Goal: Navigation & Orientation: Find specific page/section

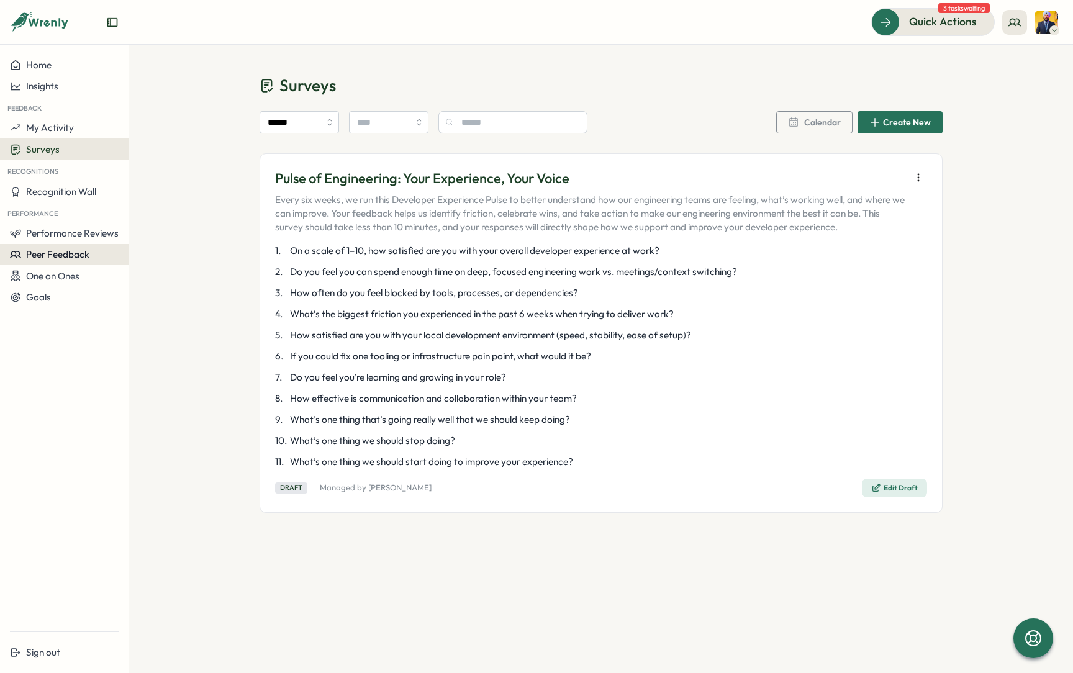
click at [57, 250] on span "Peer Feedback" at bounding box center [57, 254] width 63 height 12
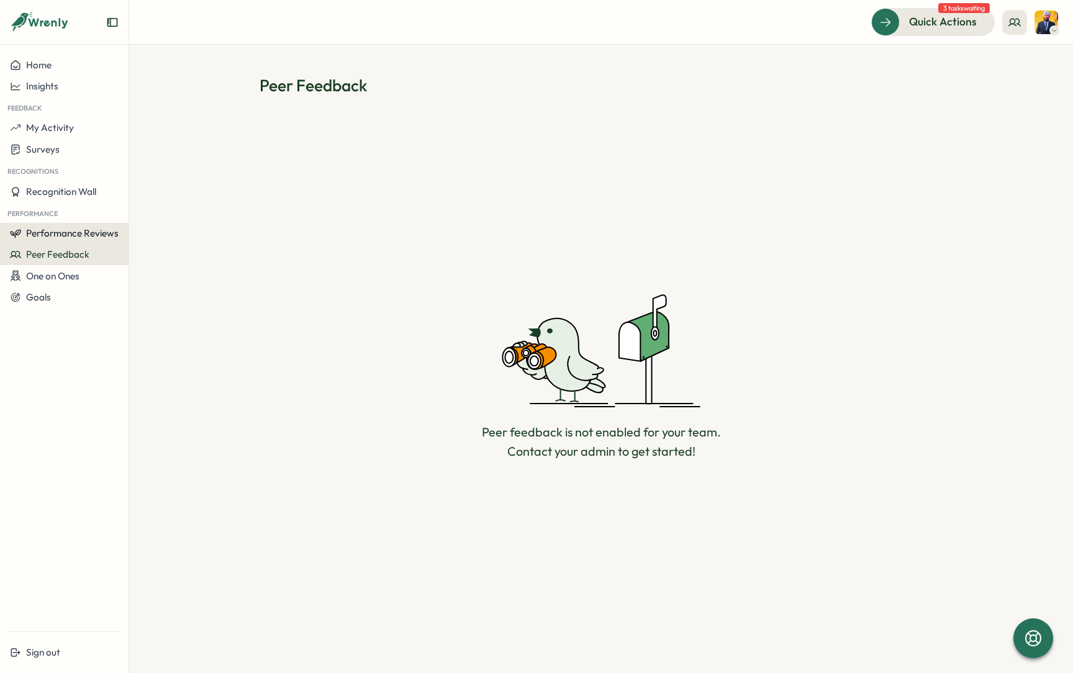
click at [56, 226] on button "Performance Reviews" at bounding box center [64, 233] width 129 height 21
click at [157, 220] on div "Reviews" at bounding box center [149, 222] width 35 height 14
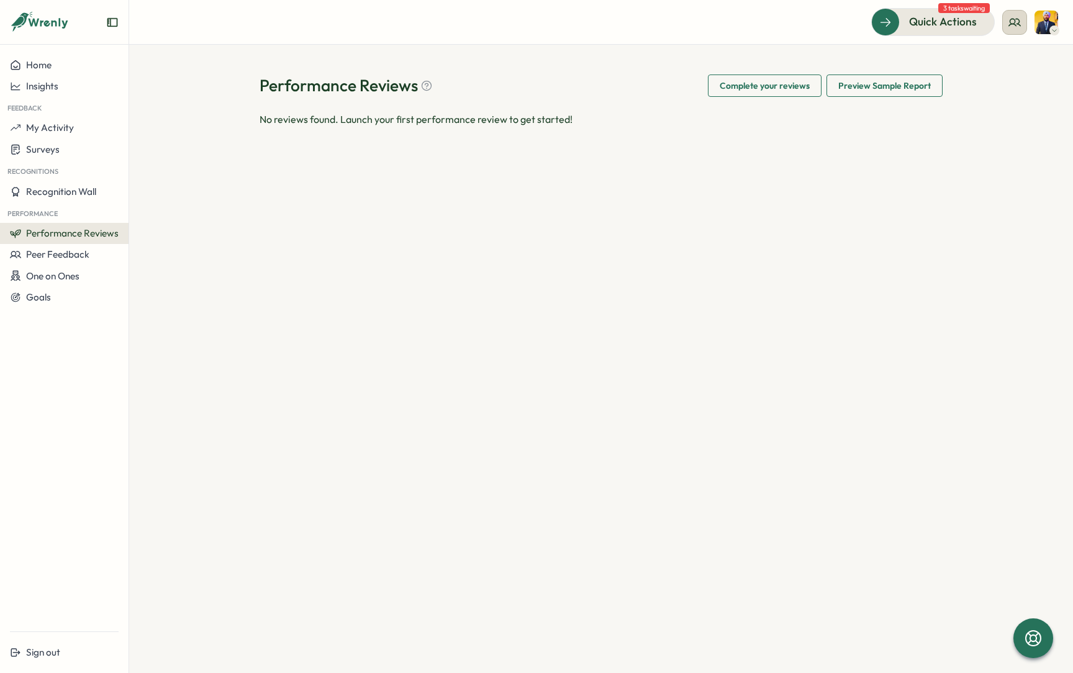
click at [1014, 23] on circle at bounding box center [1013, 21] width 5 height 5
click at [1002, 55] on div "My Team" at bounding box center [1015, 62] width 78 height 14
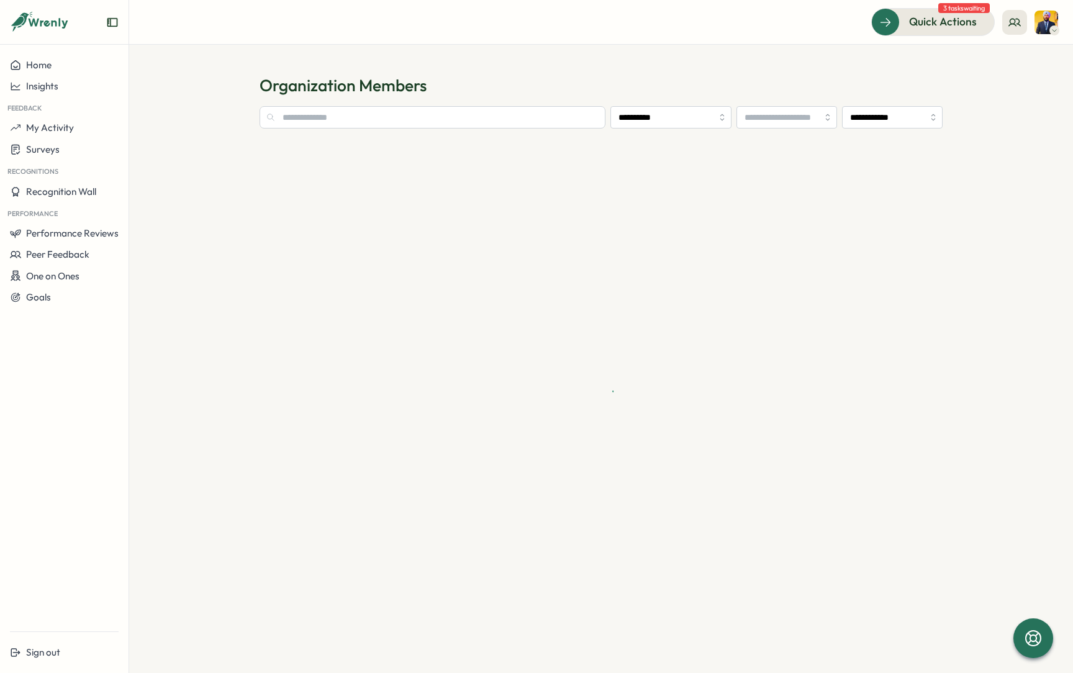
type input "**********"
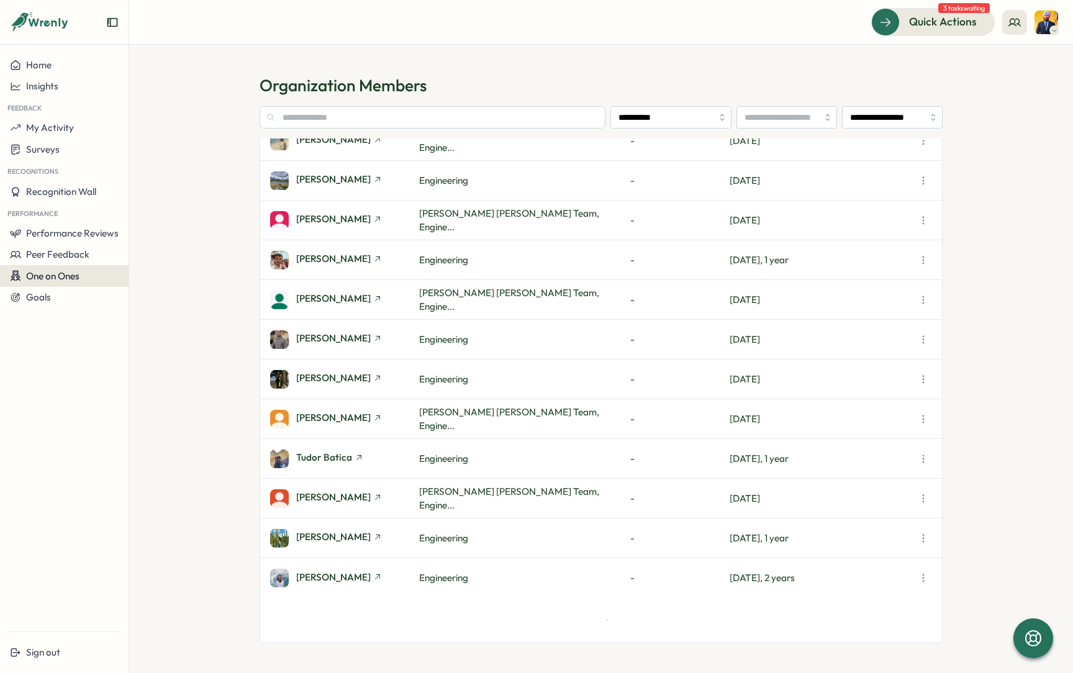
scroll to position [1951, 0]
